Goal: Transaction & Acquisition: Purchase product/service

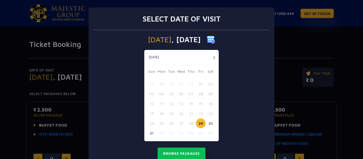
click at [73, 15] on div "Select date of visit [DATE] [DATE] [DATE] Sun Mon Tue Wed Thu Fri Sat 27 28 29 …" at bounding box center [181, 79] width 363 height 159
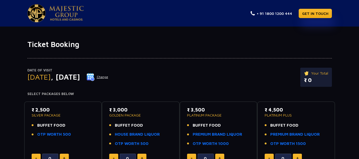
click at [41, 14] on img at bounding box center [36, 13] width 18 height 18
click at [95, 76] on img at bounding box center [91, 77] width 8 height 8
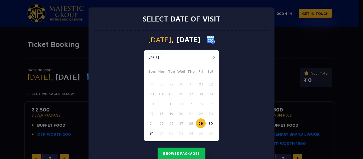
scroll to position [19, 0]
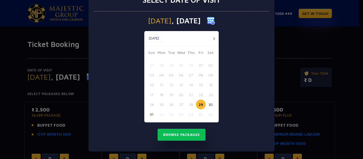
click at [213, 36] on button "button" at bounding box center [214, 38] width 7 height 7
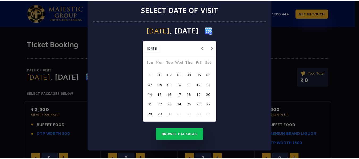
scroll to position [9, 0]
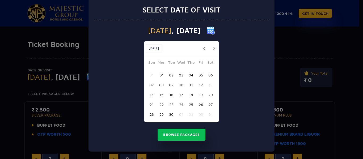
click at [159, 73] on button "01" at bounding box center [162, 75] width 10 height 10
click at [168, 75] on button "02" at bounding box center [171, 75] width 10 height 10
click at [183, 137] on button "Browse Packages" at bounding box center [182, 135] width 48 height 12
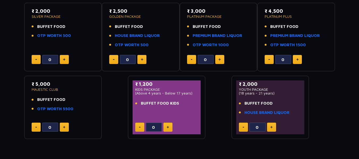
scroll to position [99, 0]
click at [63, 129] on button at bounding box center [64, 127] width 9 height 9
type input "1"
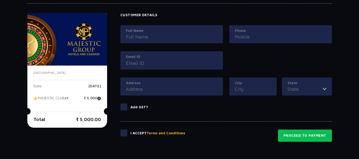
scroll to position [243, 0]
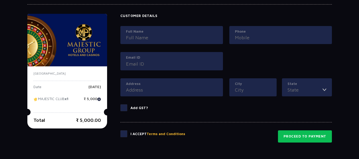
click at [174, 39] on input "Full Name" at bounding box center [171, 37] width 91 height 7
type input "[PERSON_NAME]"
type input "09810213253"
type input "[EMAIL_ADDRESS][DOMAIN_NAME]"
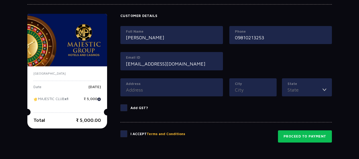
type input "CD 225 Block Pitampura"
type input "[GEOGRAPHIC_DATA]"
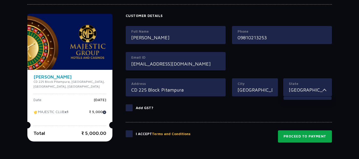
click at [305, 140] on button "Proceed to Payment" at bounding box center [305, 137] width 54 height 12
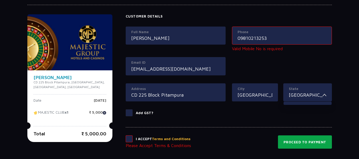
scroll to position [242, 0]
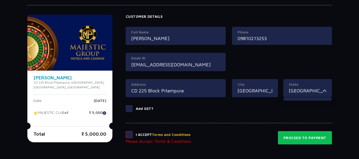
click at [238, 38] on input "09810213253" at bounding box center [282, 38] width 89 height 7
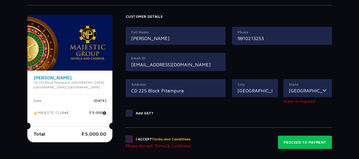
type input "9810213253"
click at [126, 137] on span at bounding box center [129, 139] width 7 height 7
click at [0, 0] on input "checkbox" at bounding box center [0, 0] width 0 height 0
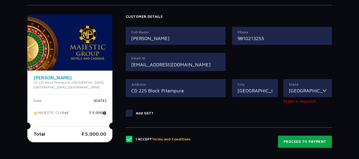
click at [315, 145] on button "Proceed to Payment" at bounding box center [305, 142] width 54 height 12
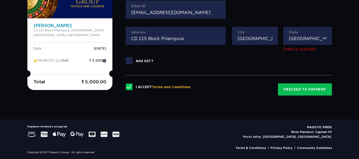
scroll to position [291, 0]
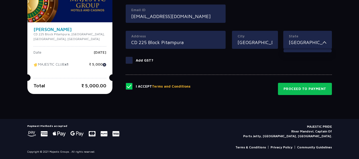
click at [312, 39] on div "State [GEOGRAPHIC_DATA]" at bounding box center [307, 40] width 49 height 18
click at [293, 84] on button "Proceed to Payment" at bounding box center [305, 89] width 54 height 12
click at [292, 91] on button "Proceed to Payment" at bounding box center [305, 89] width 54 height 12
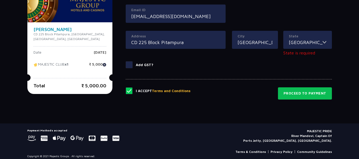
scroll to position [295, 0]
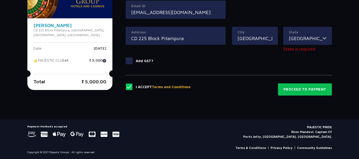
click at [307, 44] on div "State [GEOGRAPHIC_DATA]" at bounding box center [307, 36] width 49 height 18
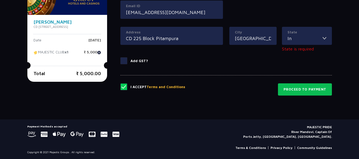
type input "I"
click at [326, 36] on div "[GEOGRAPHIC_DATA] [GEOGRAPHIC_DATA]" at bounding box center [307, 36] width 50 height 18
click at [325, 37] on img at bounding box center [325, 38] width 4 height 7
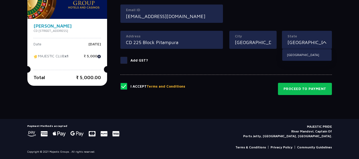
scroll to position [291, 0]
click at [307, 41] on input "[GEOGRAPHIC_DATA]" at bounding box center [305, 42] width 35 height 7
type input "d"
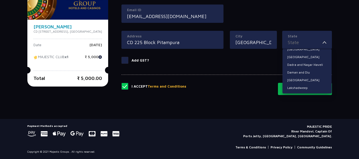
scroll to position [242, 0]
click at [299, 70] on li "[GEOGRAPHIC_DATA]" at bounding box center [307, 72] width 49 height 7
type input "[GEOGRAPHIC_DATA]"
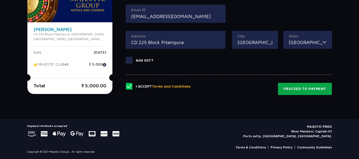
click at [296, 90] on button "Proceed to Payment" at bounding box center [305, 89] width 54 height 12
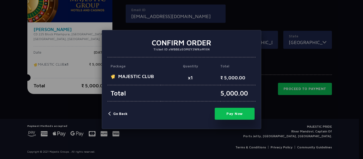
click at [228, 110] on button "Pay Now" at bounding box center [235, 114] width 40 height 12
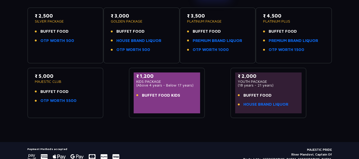
scroll to position [85, 0]
